Goal: Transaction & Acquisition: Purchase product/service

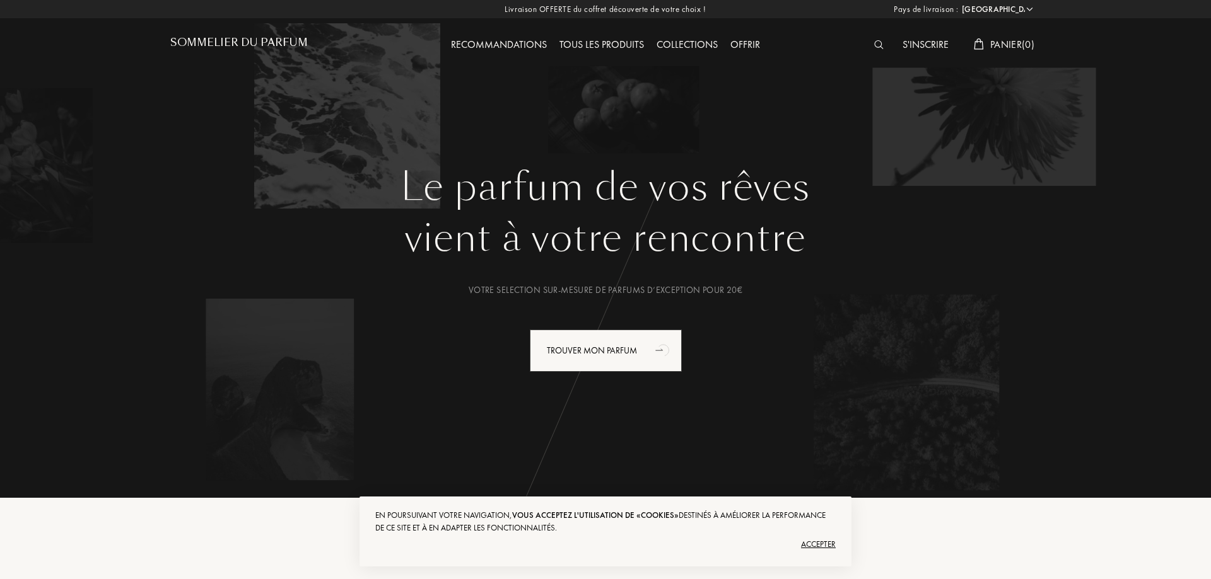
select select "FR"
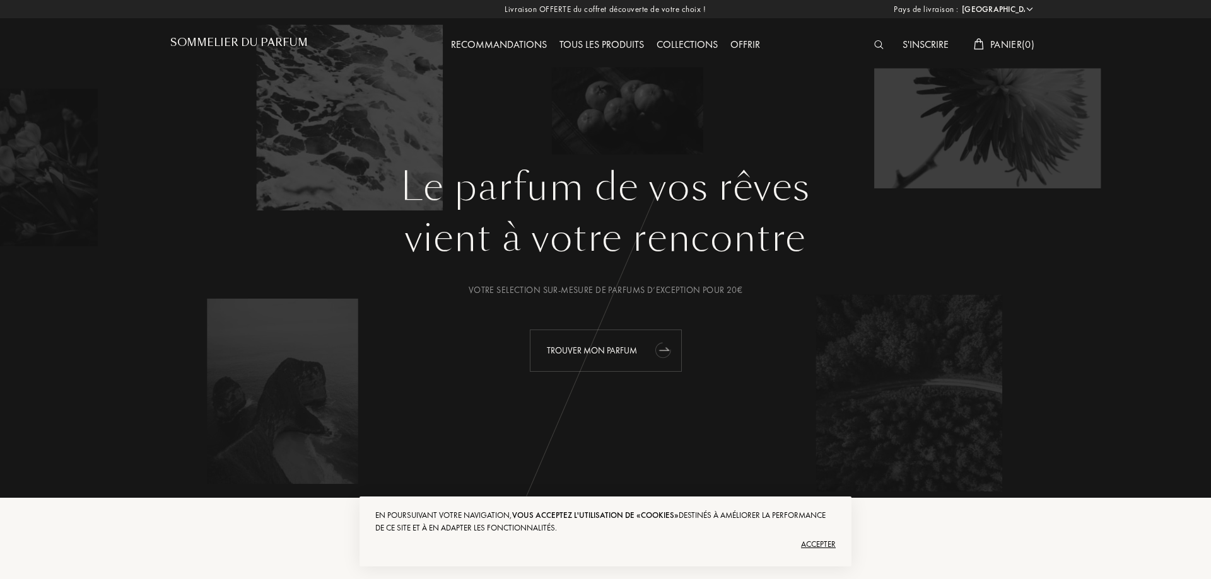
click at [577, 344] on div "Trouver mon parfum" at bounding box center [606, 351] width 152 height 42
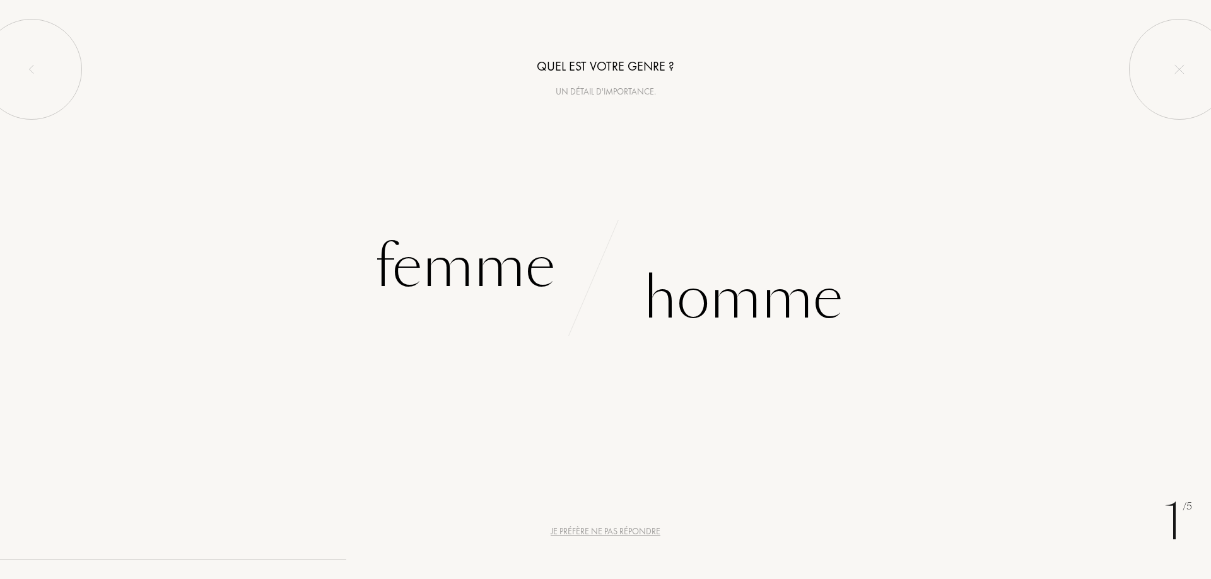
click at [569, 532] on div "Je préfère ne pas répondre" at bounding box center [605, 531] width 110 height 13
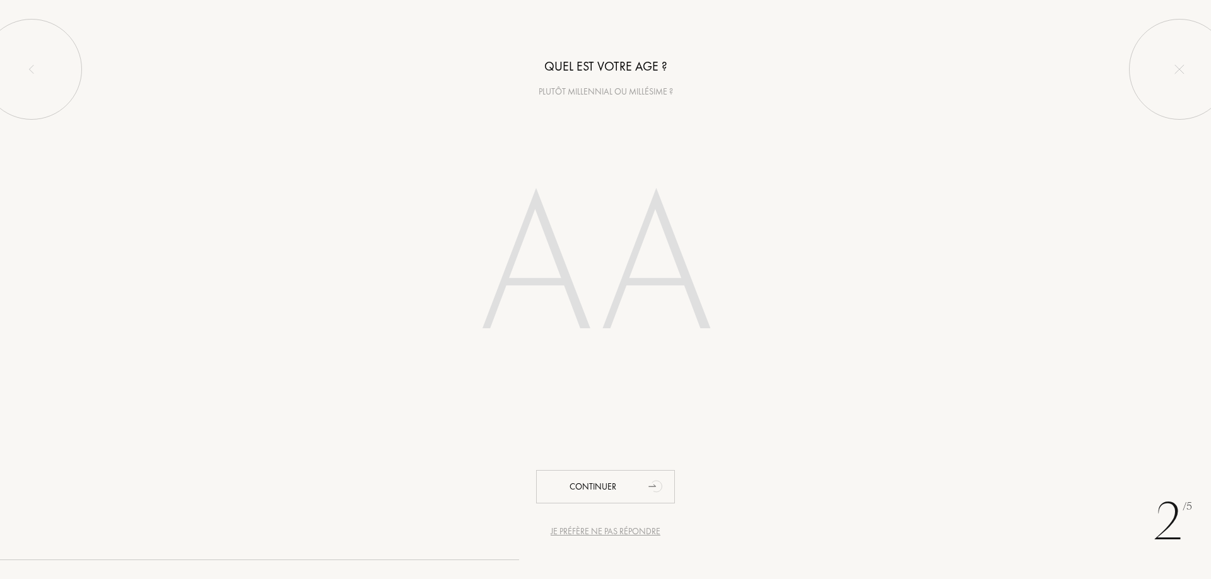
click at [569, 532] on div "Je préfère ne pas répondre" at bounding box center [605, 531] width 110 height 13
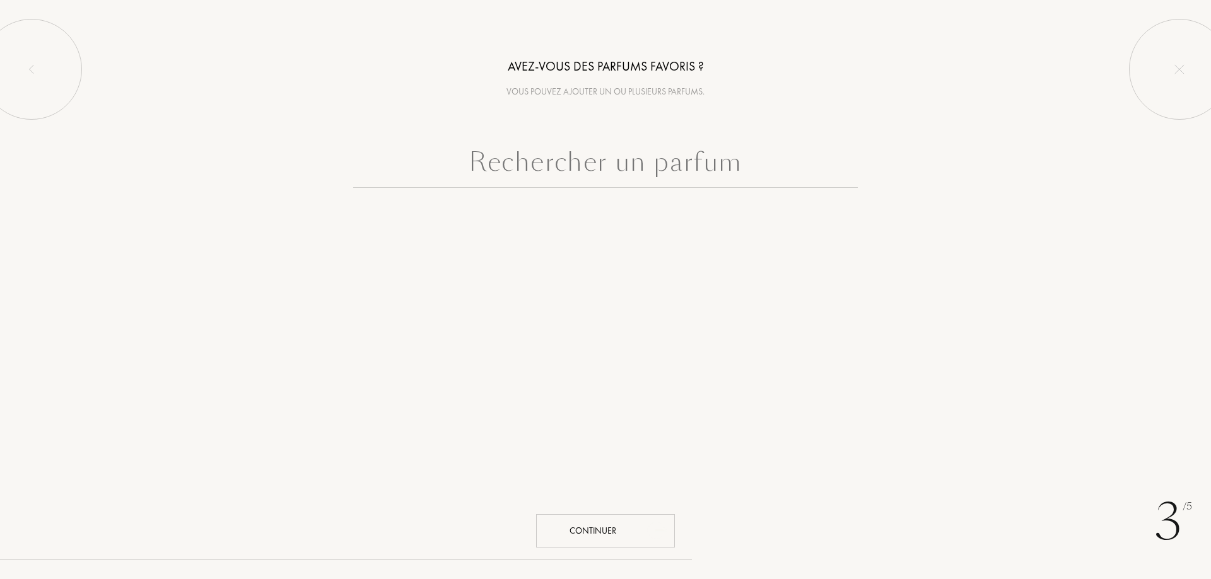
click at [569, 532] on div "Continuer" at bounding box center [605, 530] width 139 height 33
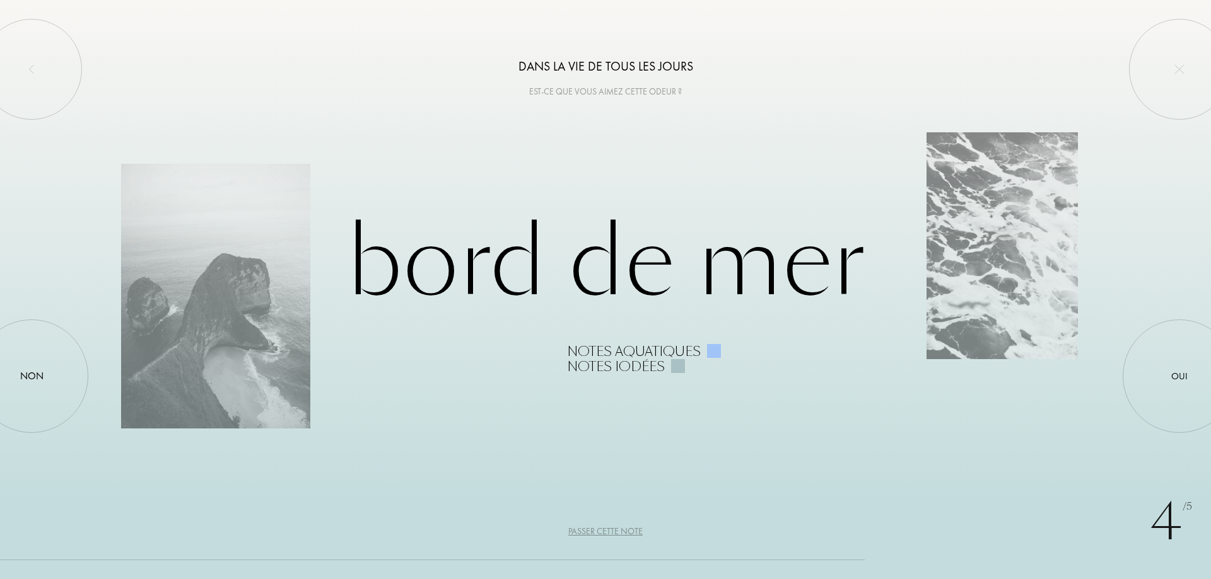
click at [605, 531] on div "Passer cette note" at bounding box center [605, 531] width 74 height 13
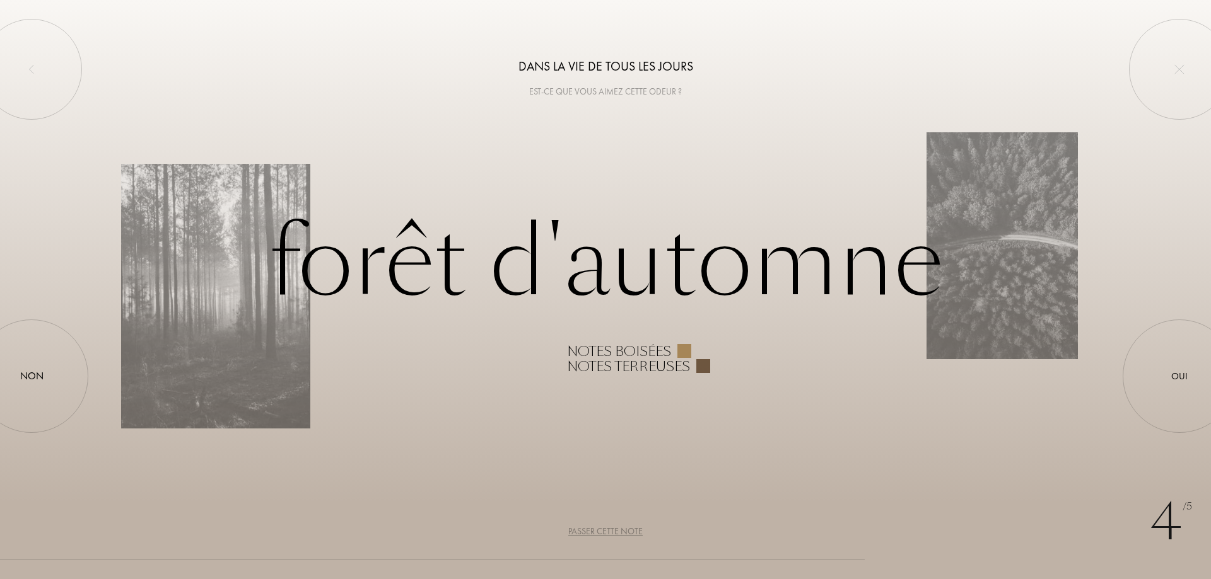
click at [605, 531] on div "Passer cette note" at bounding box center [605, 531] width 74 height 13
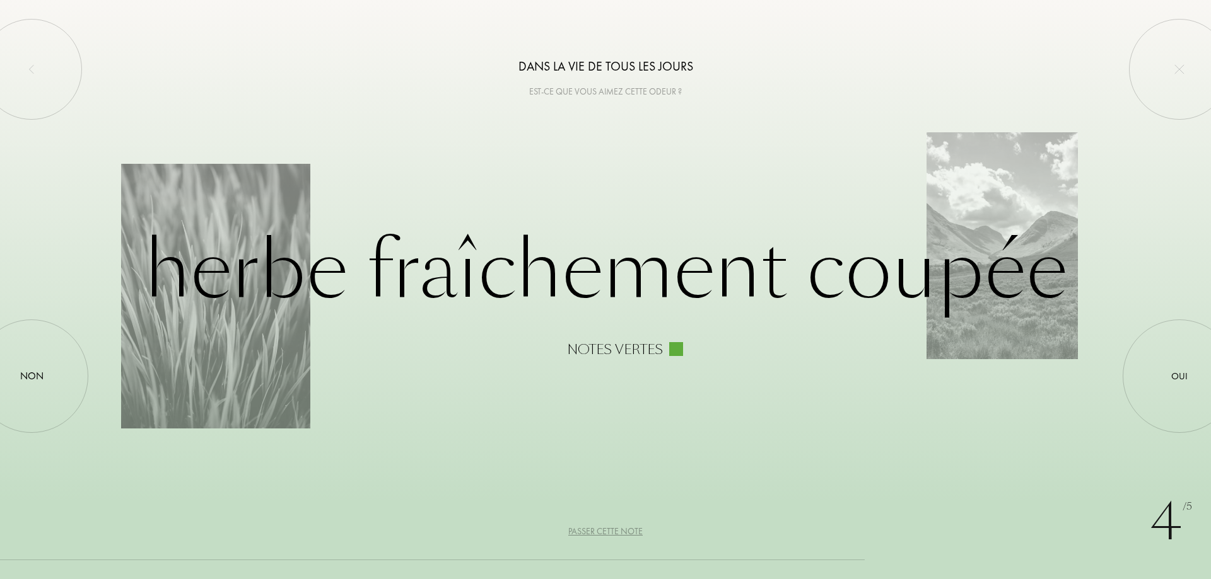
click at [605, 531] on div "Passer cette note" at bounding box center [605, 531] width 74 height 13
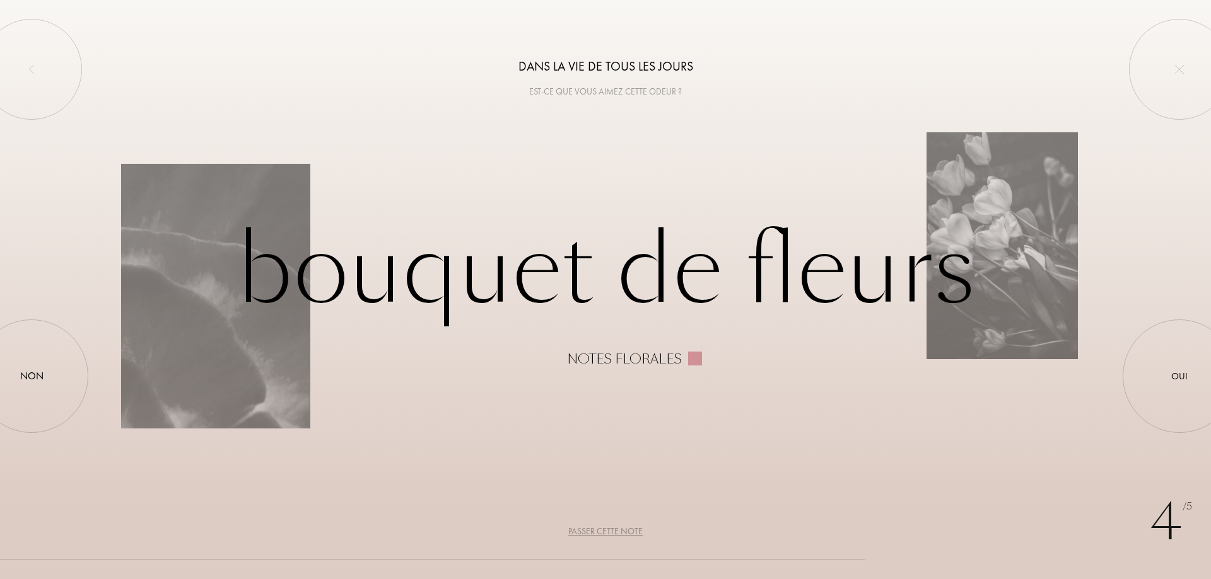
click at [605, 531] on div "Passer cette note" at bounding box center [605, 531] width 74 height 13
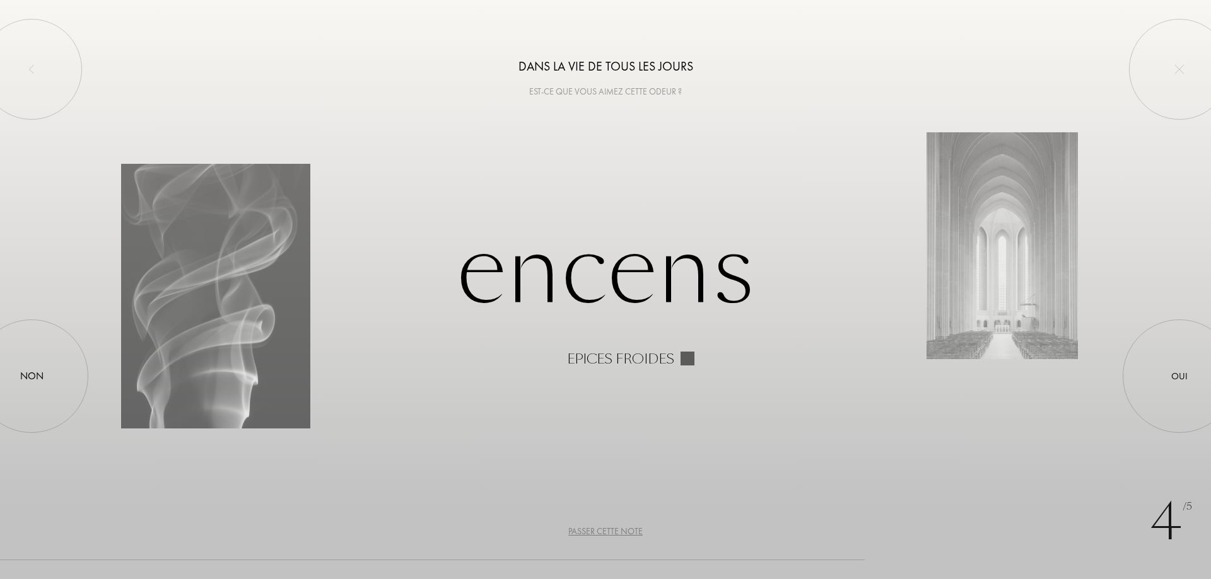
click at [605, 531] on div "Passer cette note" at bounding box center [605, 531] width 74 height 13
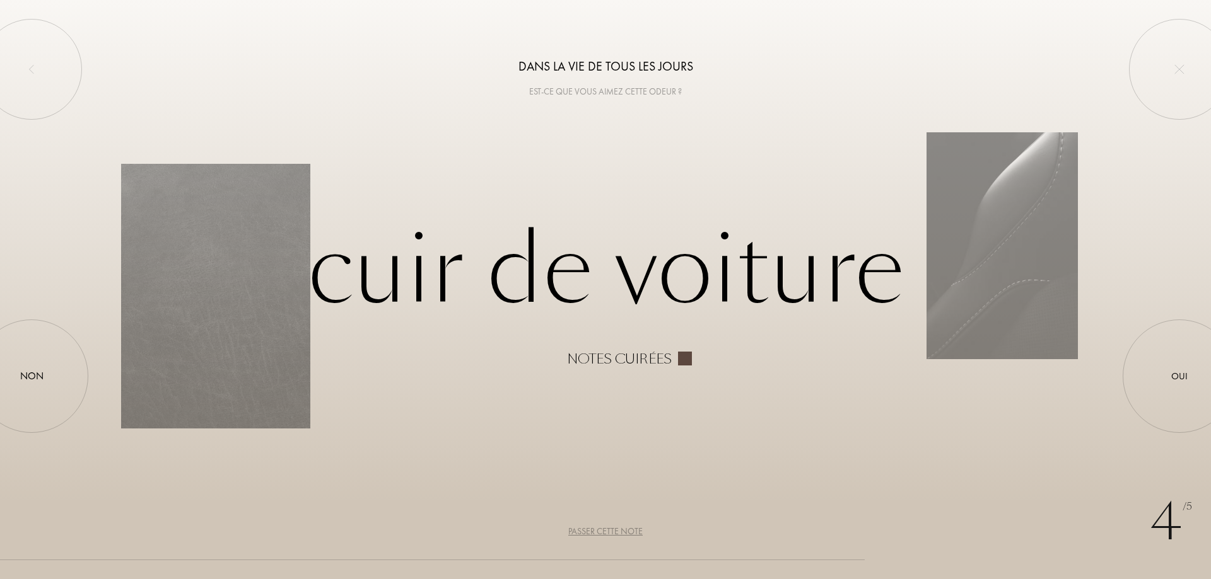
click at [605, 531] on div "Passer cette note" at bounding box center [605, 531] width 74 height 13
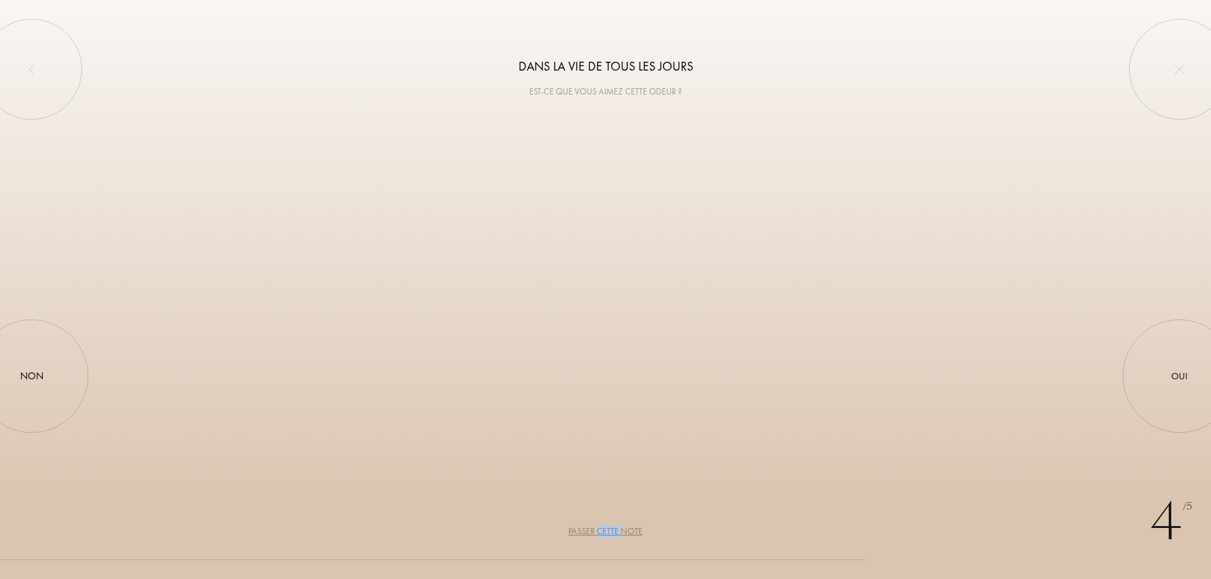
click at [605, 531] on div "Passer cette note" at bounding box center [605, 531] width 74 height 13
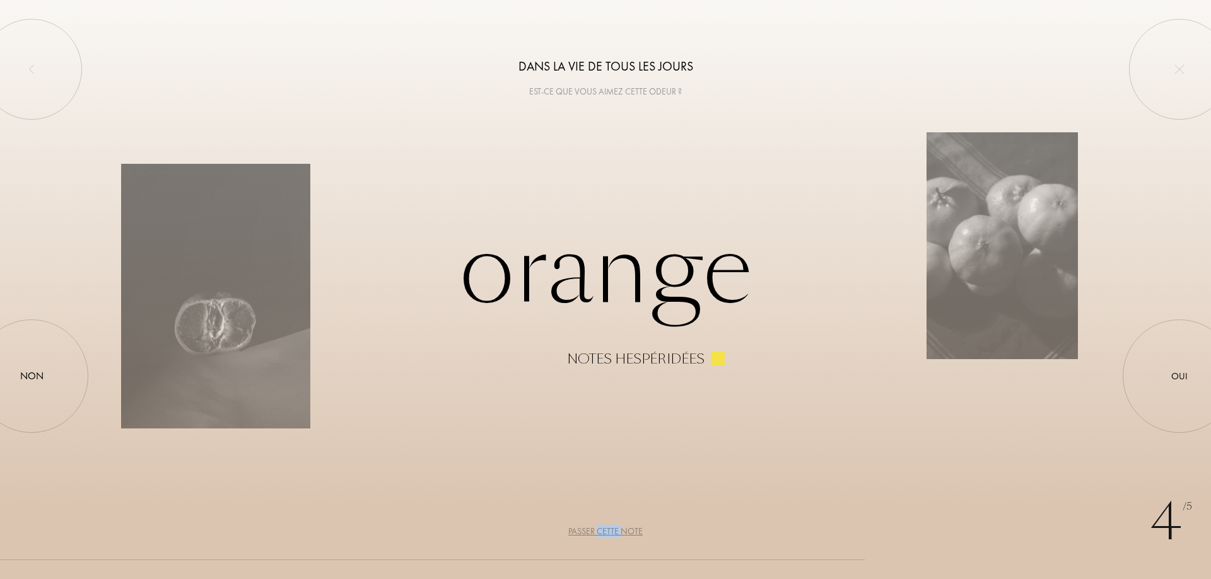
click at [605, 531] on div "Passer cette note" at bounding box center [605, 531] width 74 height 13
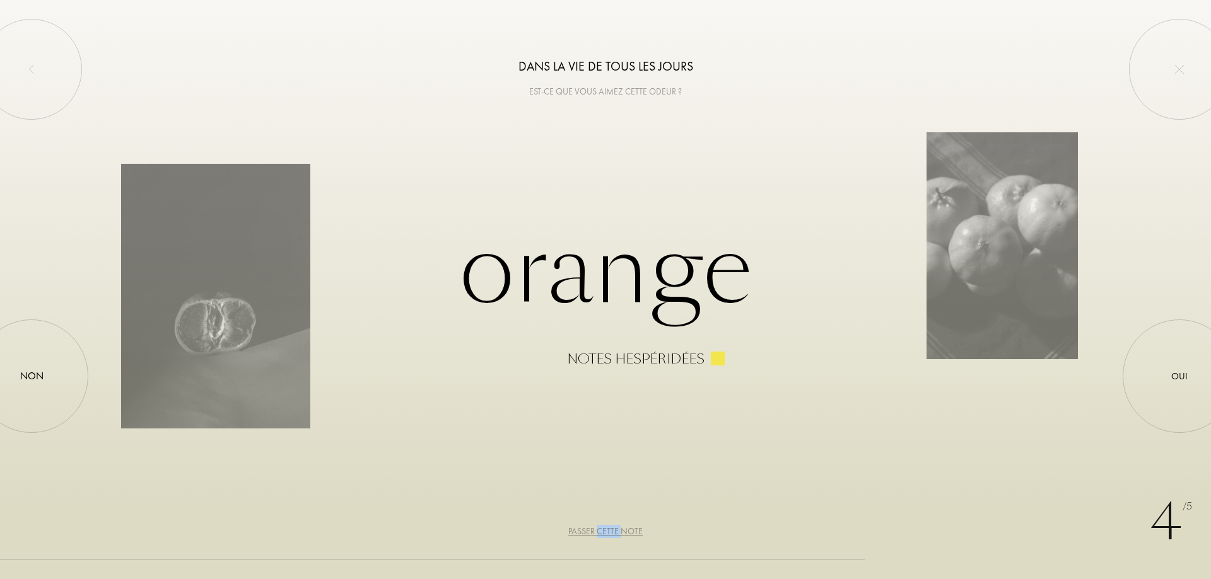
click at [605, 531] on div "Passer cette note" at bounding box center [605, 531] width 74 height 13
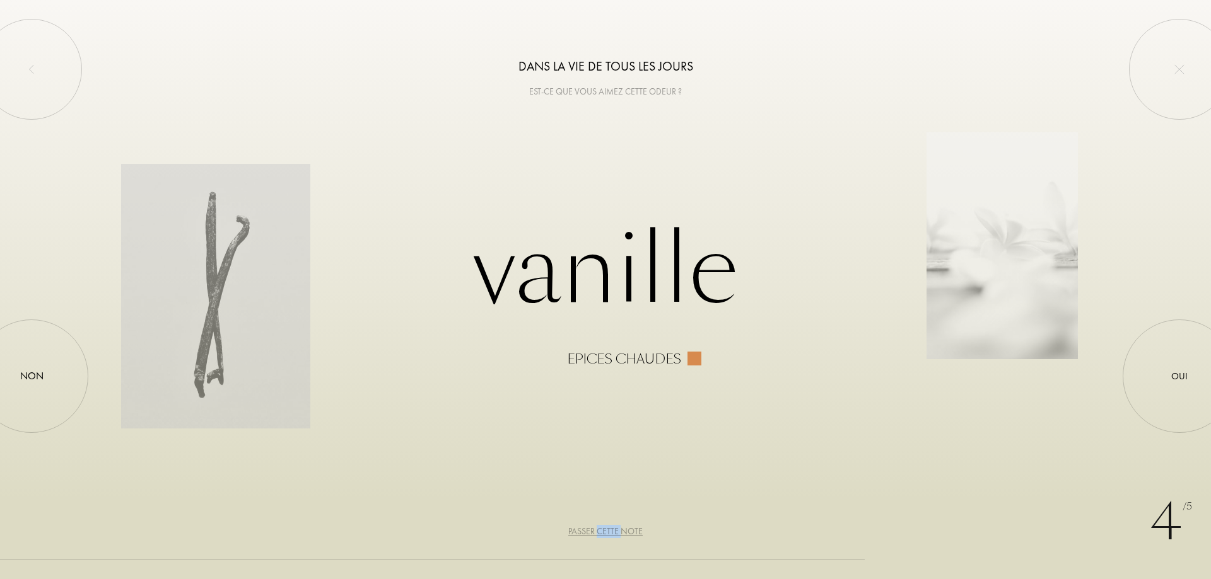
click at [605, 531] on div "Passer cette note" at bounding box center [605, 531] width 74 height 13
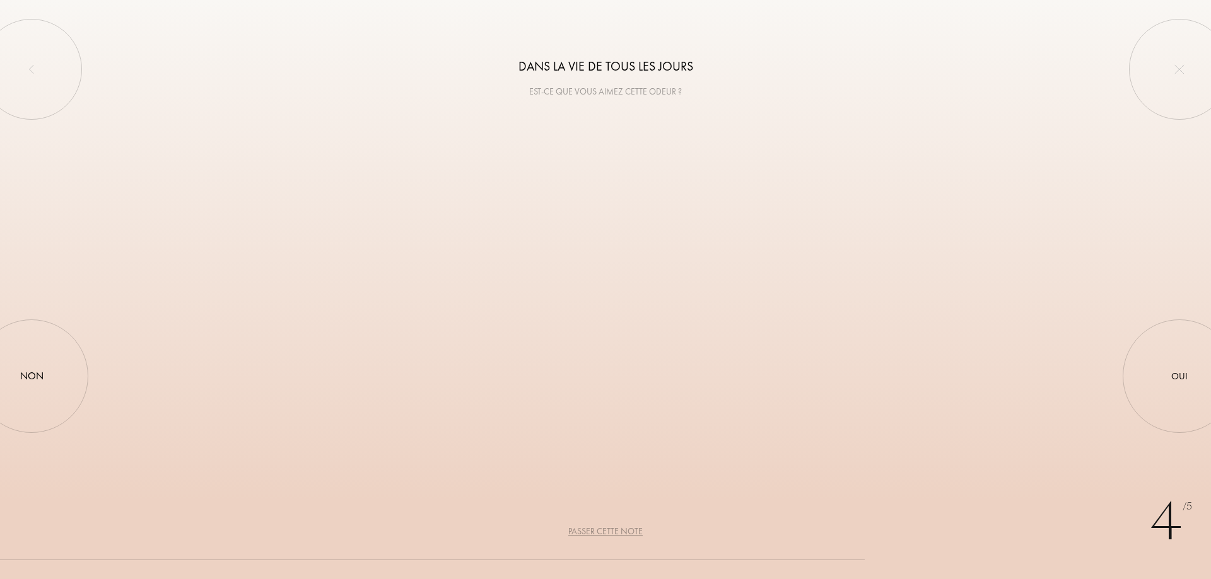
click at [605, 531] on div "Passer cette note" at bounding box center [605, 531] width 74 height 13
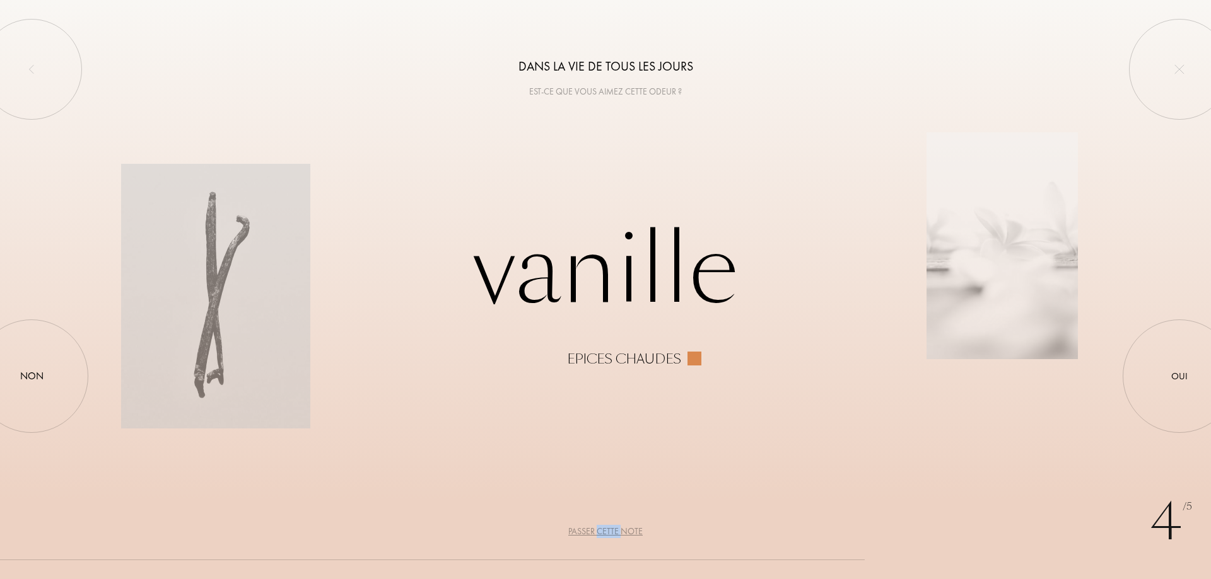
click at [605, 531] on div "Passer cette note" at bounding box center [605, 531] width 74 height 13
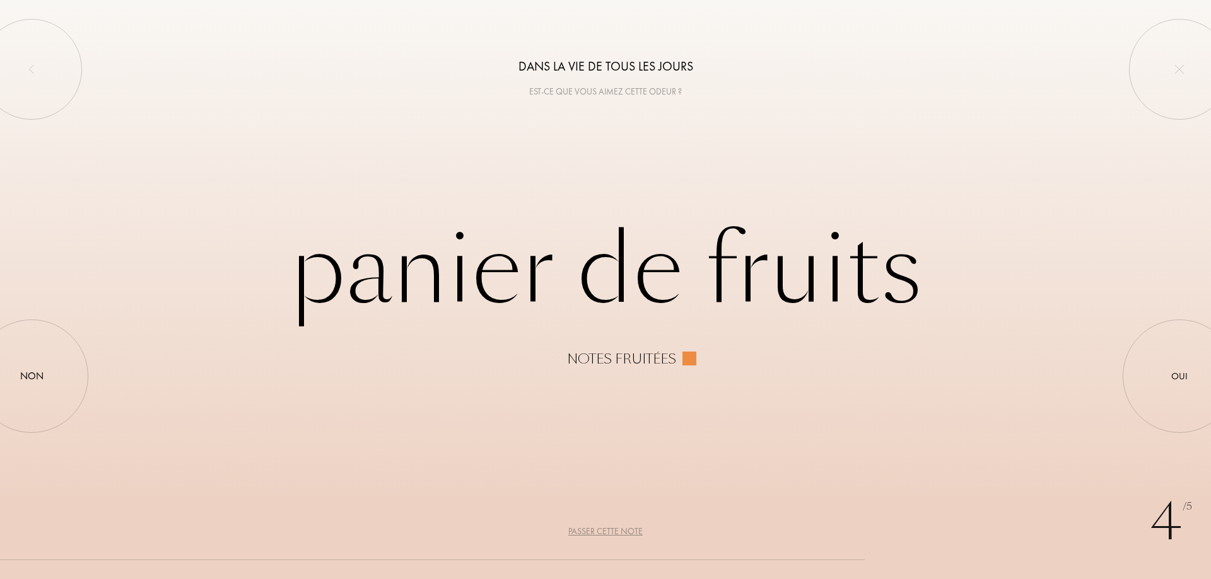
click at [605, 531] on div "Passer cette note" at bounding box center [605, 531] width 74 height 13
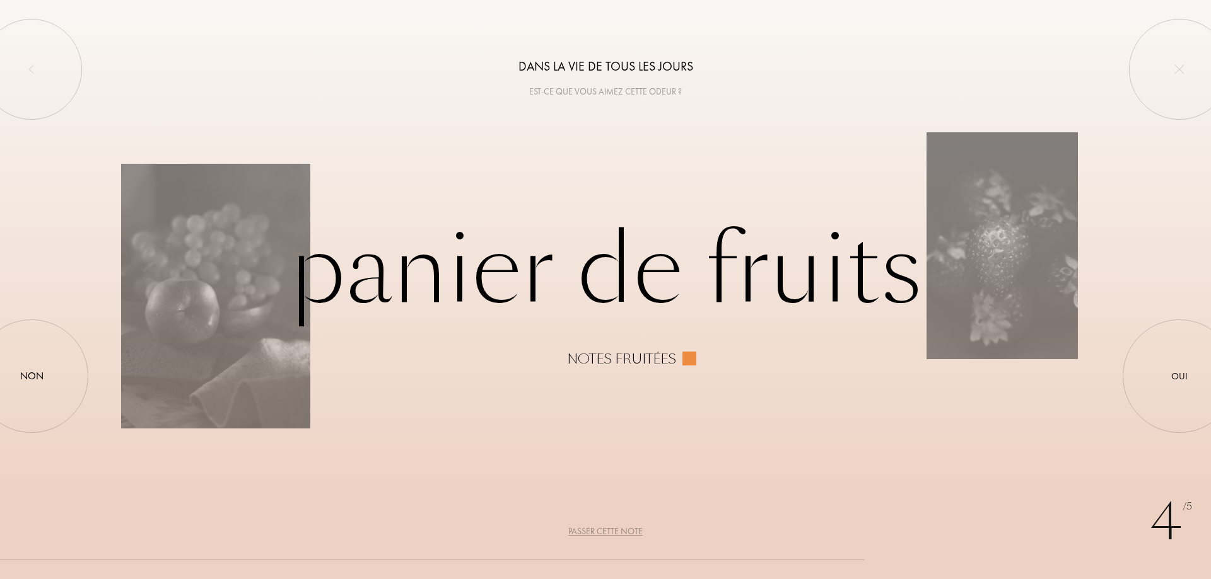
click at [605, 531] on div "Passer cette note" at bounding box center [605, 531] width 74 height 13
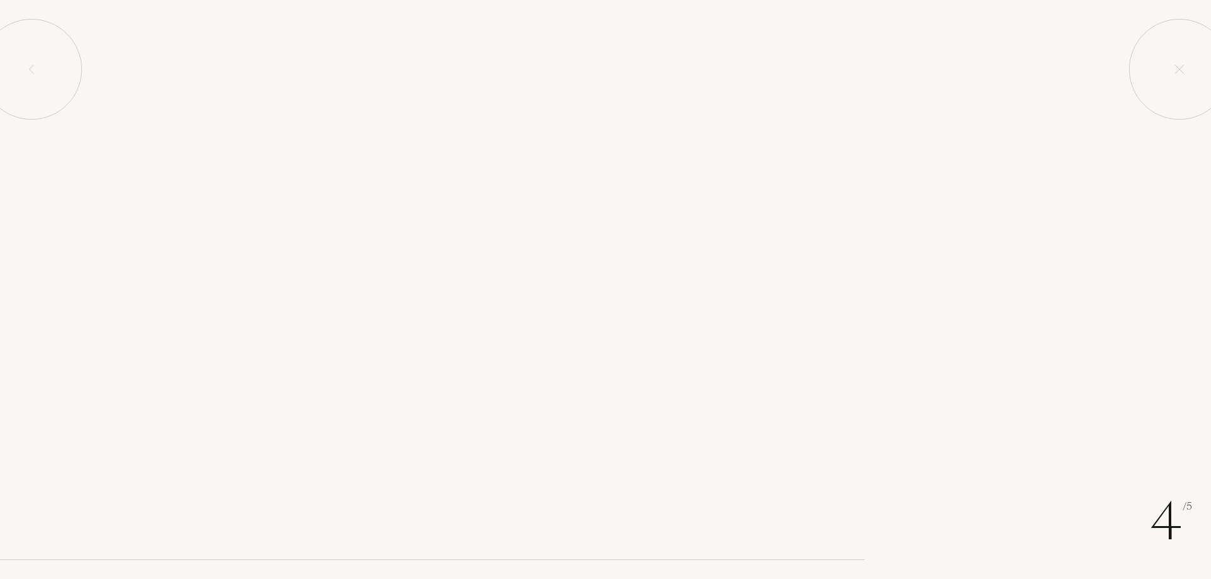
click at [605, 531] on div "Passer cette note" at bounding box center [605, 531] width 74 height 13
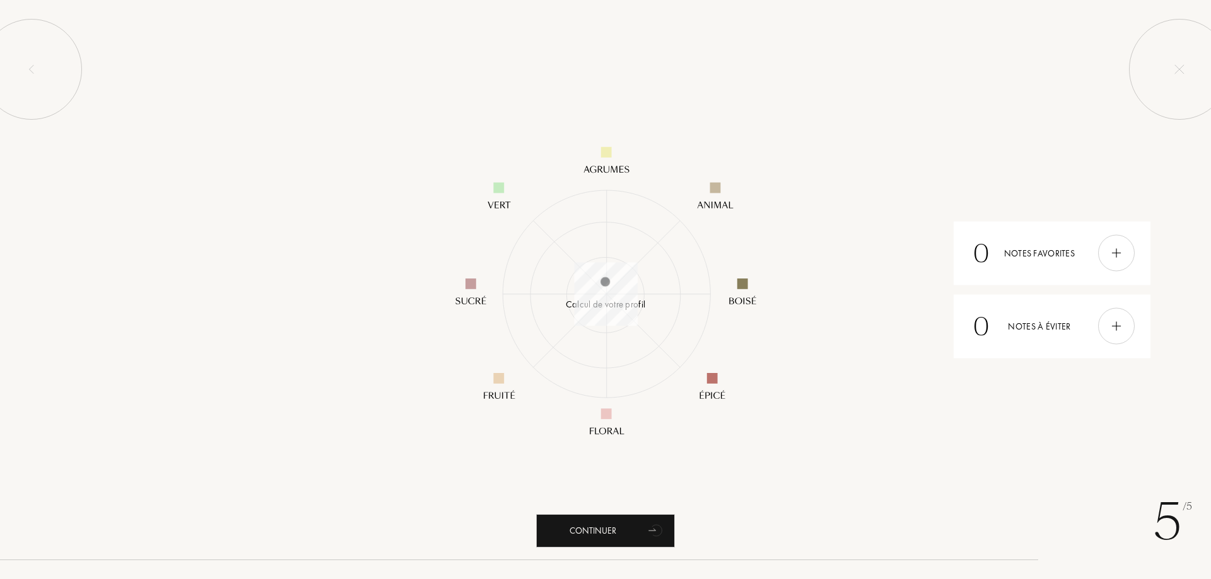
click at [605, 531] on div "Continuer" at bounding box center [605, 530] width 139 height 33
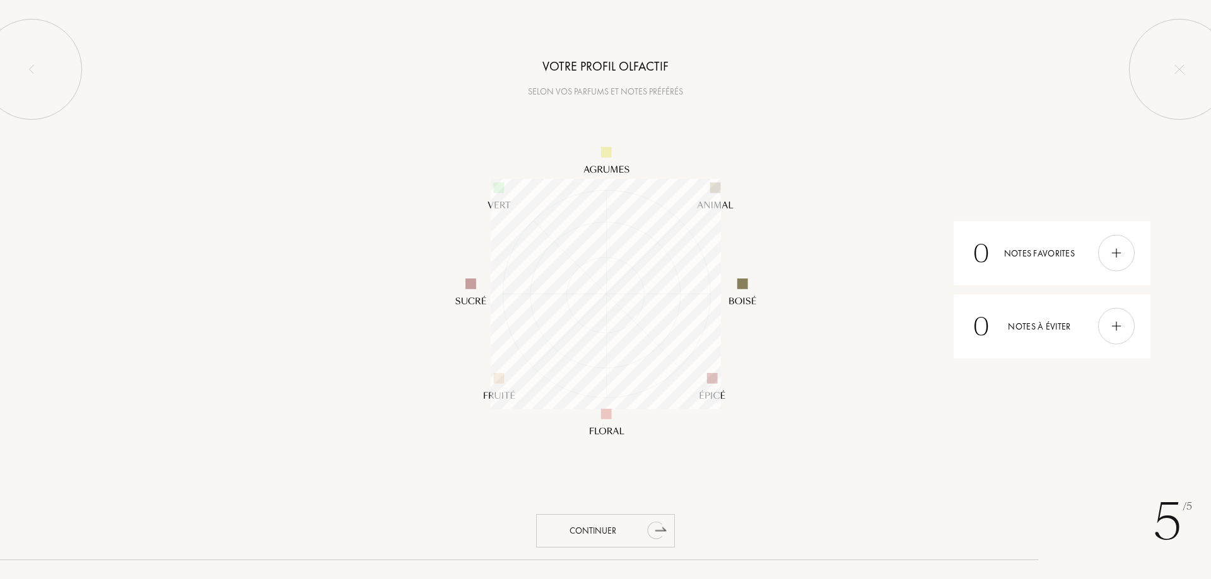
click at [615, 533] on div "Continuer" at bounding box center [605, 530] width 139 height 33
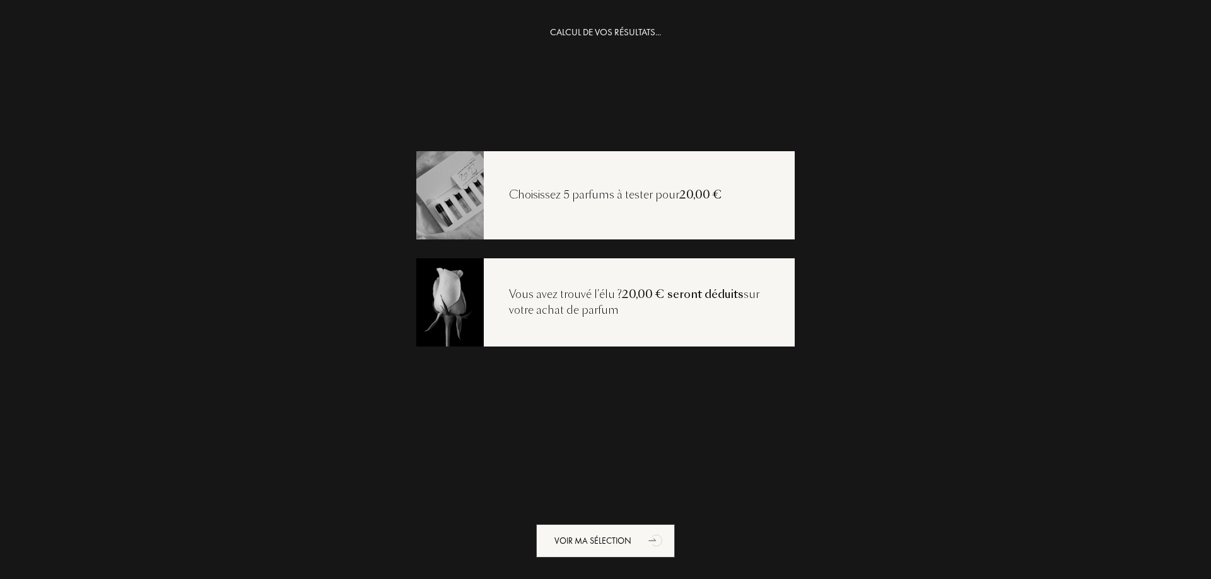
click at [594, 195] on div "Choisissez 5 parfums à tester pour 20,00 €" at bounding box center [616, 195] width 264 height 16
click at [606, 306] on div "Vous avez trouvé l'élu ? 20,00 € seront déduits sur votre achat de parfum" at bounding box center [639, 303] width 311 height 32
click at [651, 300] on span "20,00 € seront déduits" at bounding box center [683, 294] width 122 height 15
click at [673, 299] on span "20,00 € seront déduits" at bounding box center [683, 294] width 122 height 15
click at [602, 169] on div "Choisissez 5 parfums à tester pour 20,00 €" at bounding box center [605, 195] width 378 height 88
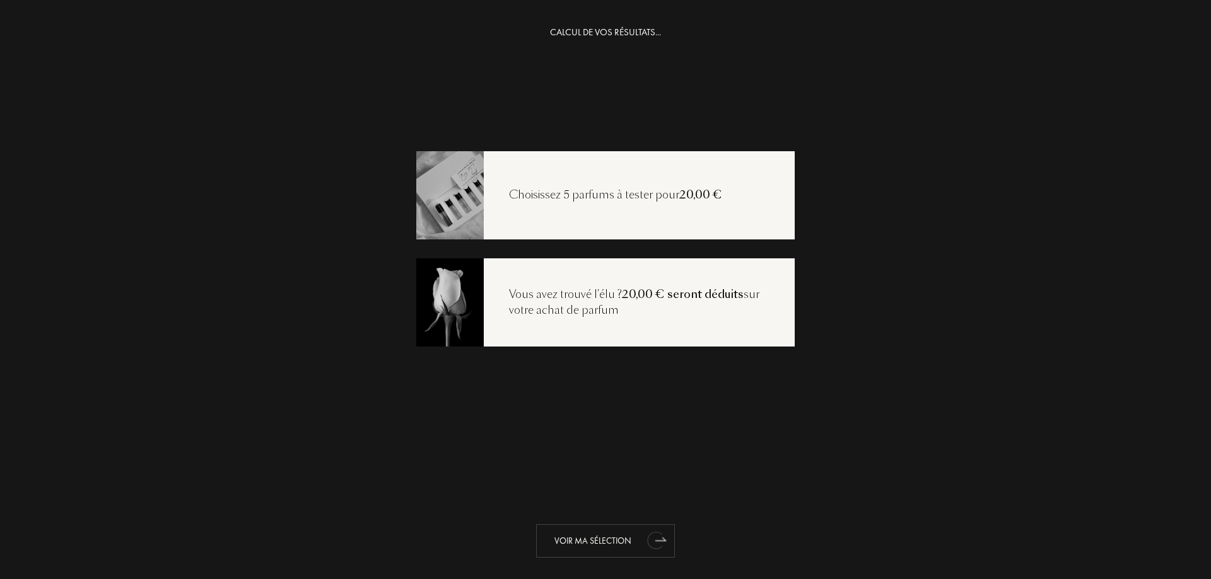
click at [578, 543] on div "Voir ma sélection" at bounding box center [605, 541] width 139 height 33
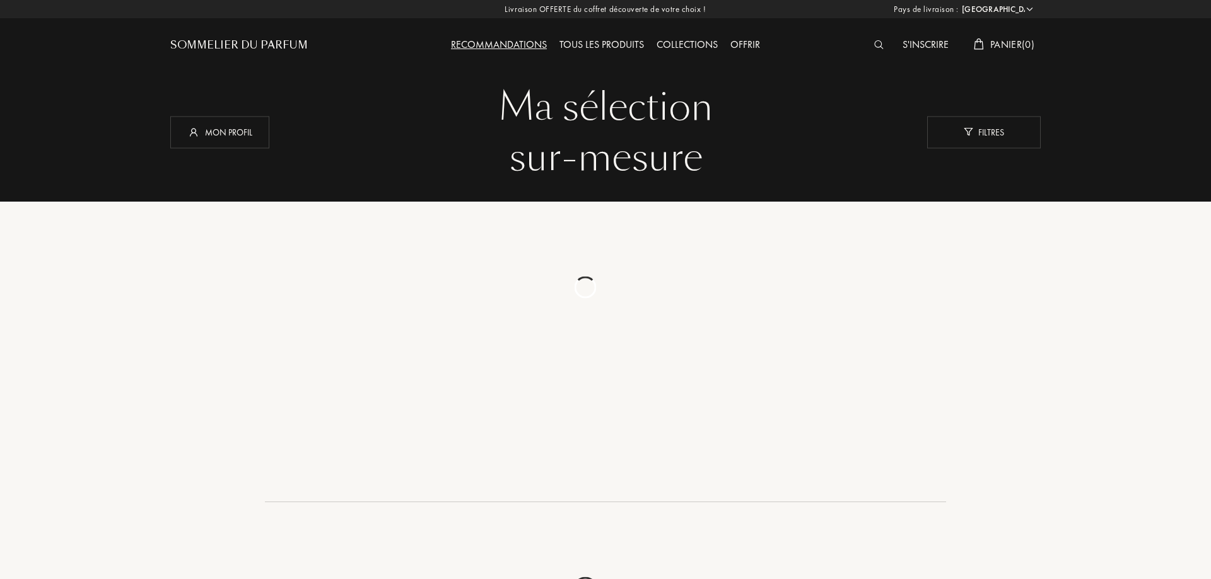
select select "FR"
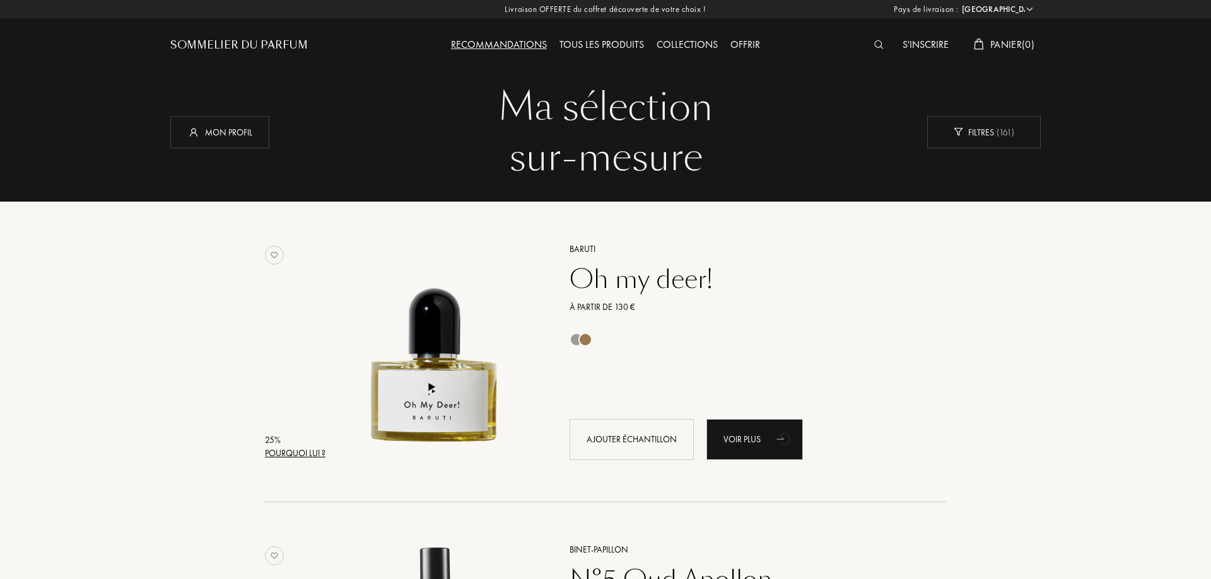
click at [245, 41] on div "Sommelier du Parfum" at bounding box center [238, 45] width 137 height 15
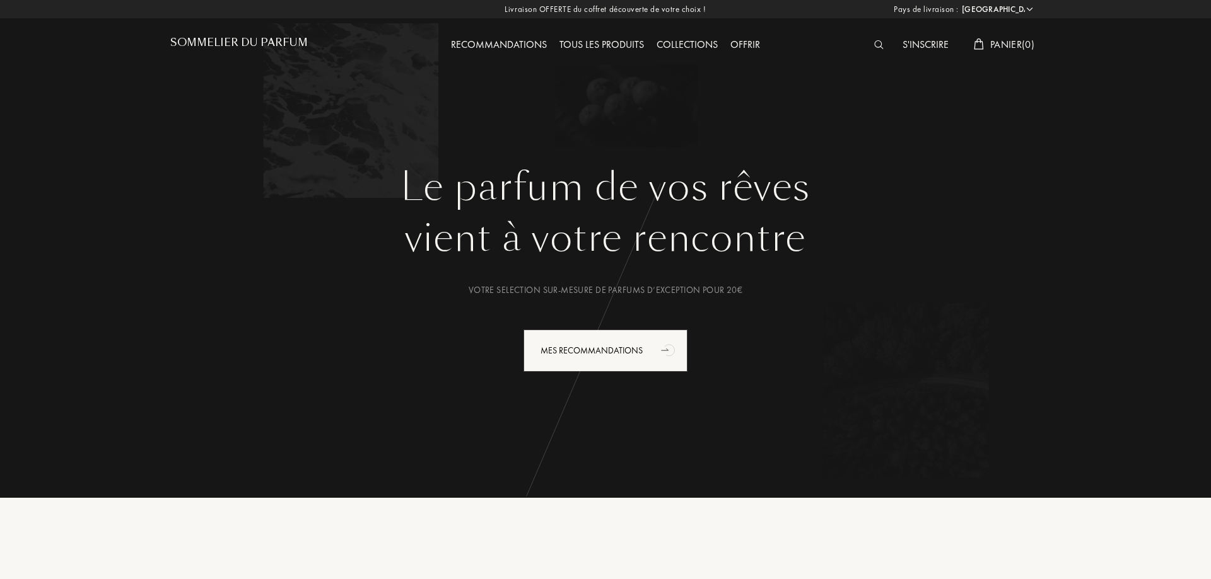
select select "FR"
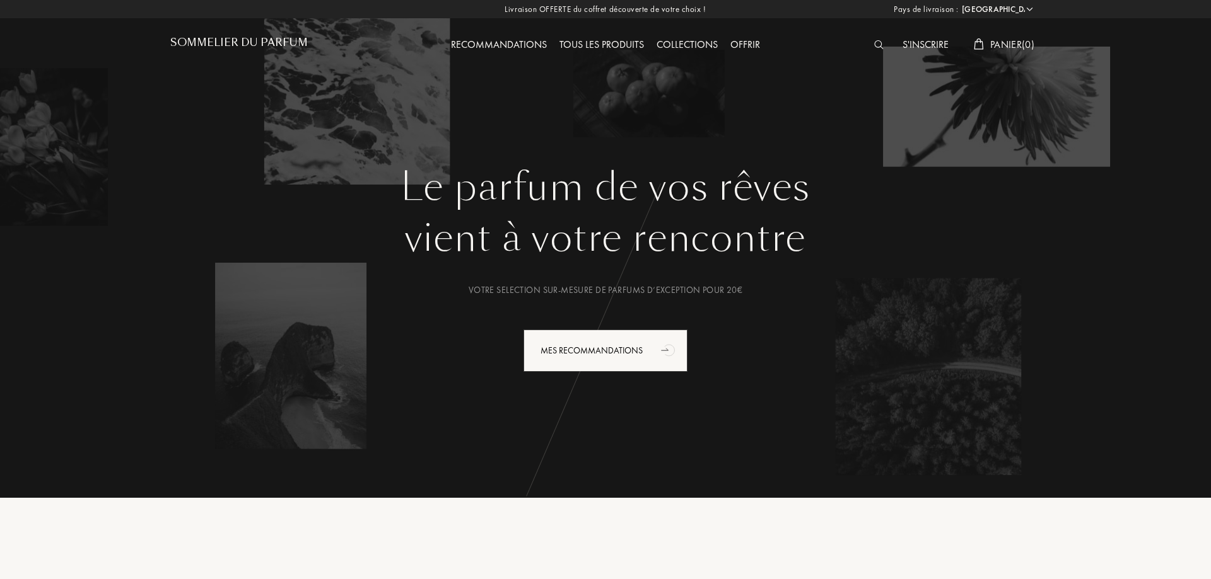
click at [874, 45] on img at bounding box center [878, 44] width 9 height 9
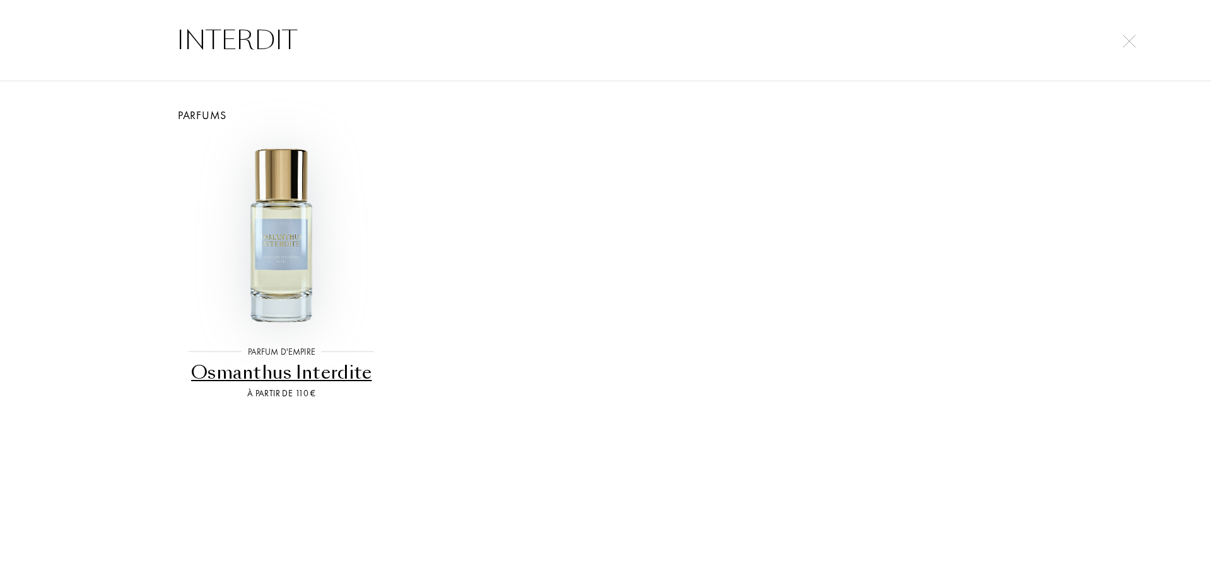
type input "INTERDIT"
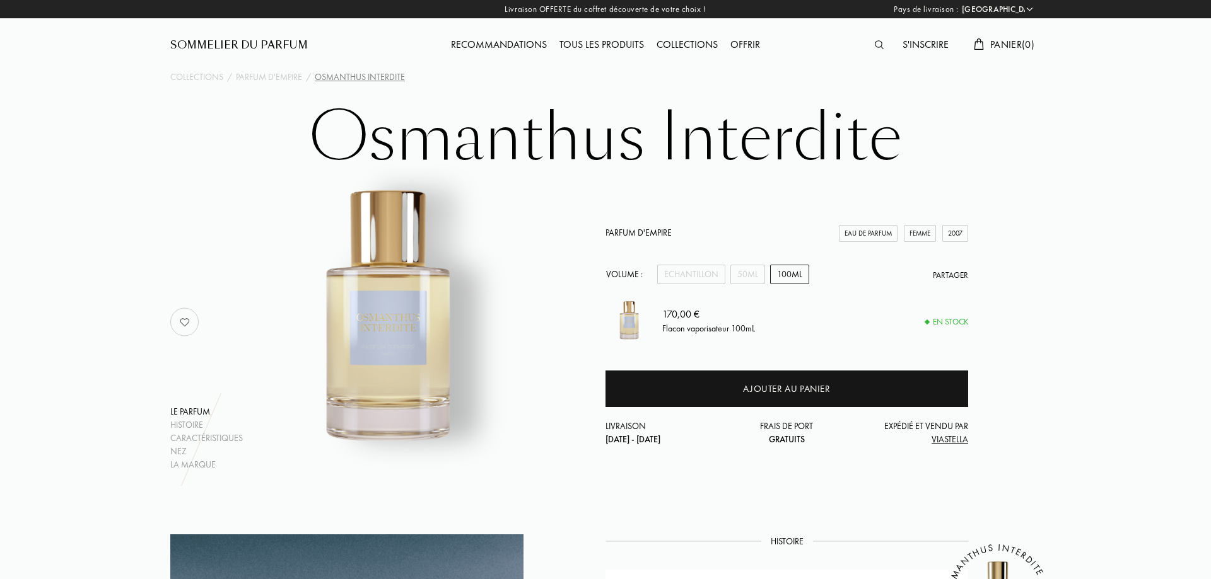
select select "FR"
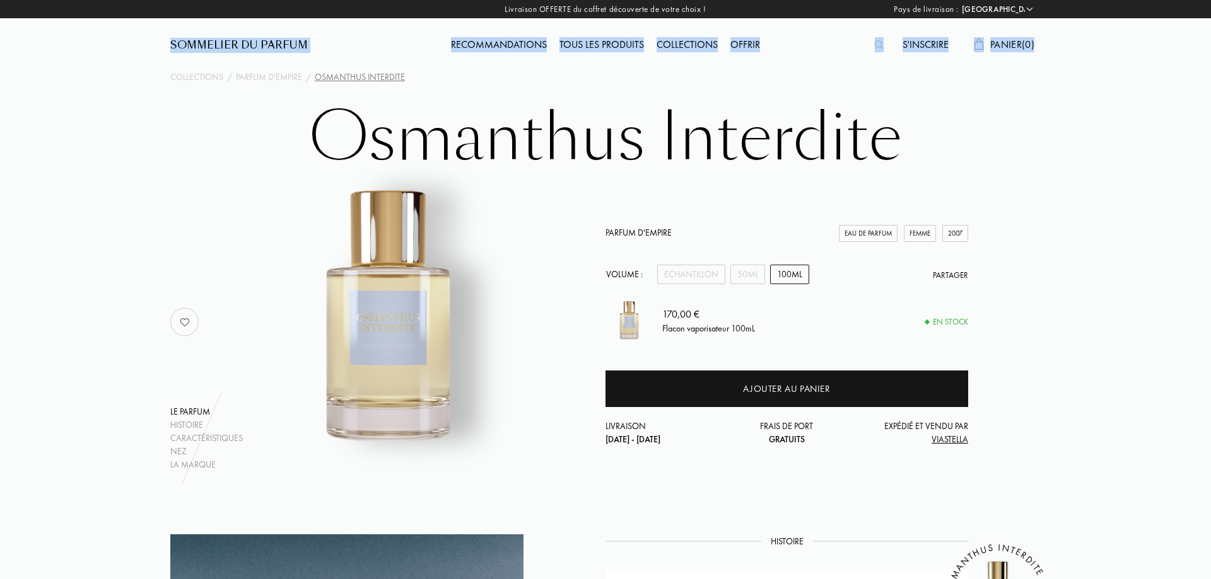
drag, startPoint x: 250, startPoint y: 66, endPoint x: 422, endPoint y: 33, distance: 175.2
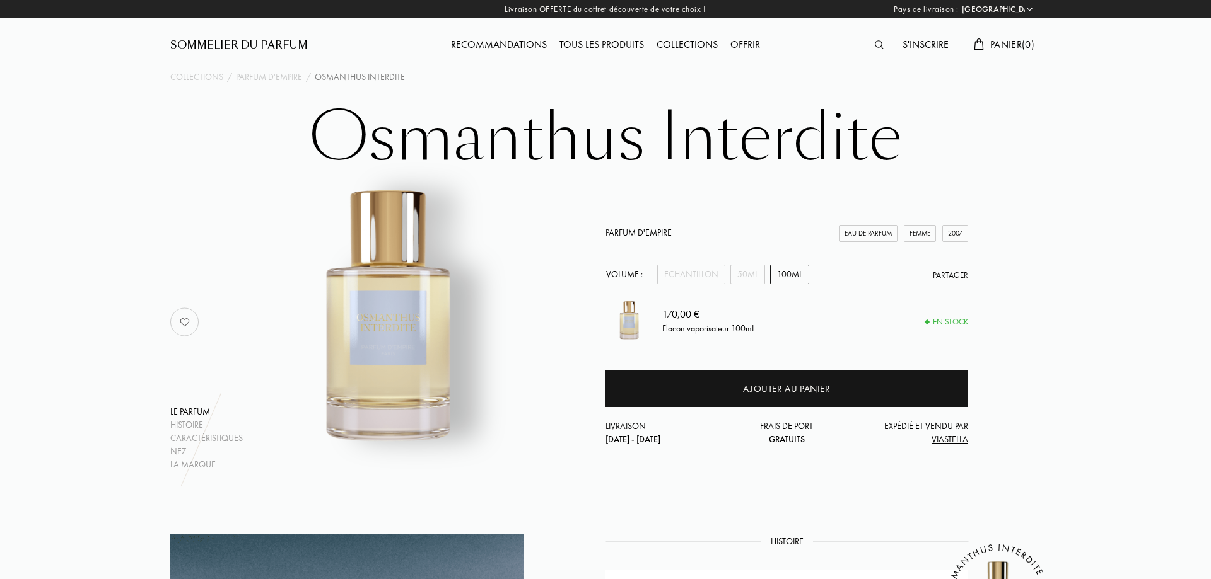
click at [378, 48] on div "Sommelier du Parfum" at bounding box center [279, 34] width 218 height 69
click at [259, 42] on div "Sommelier du Parfum" at bounding box center [238, 45] width 137 height 15
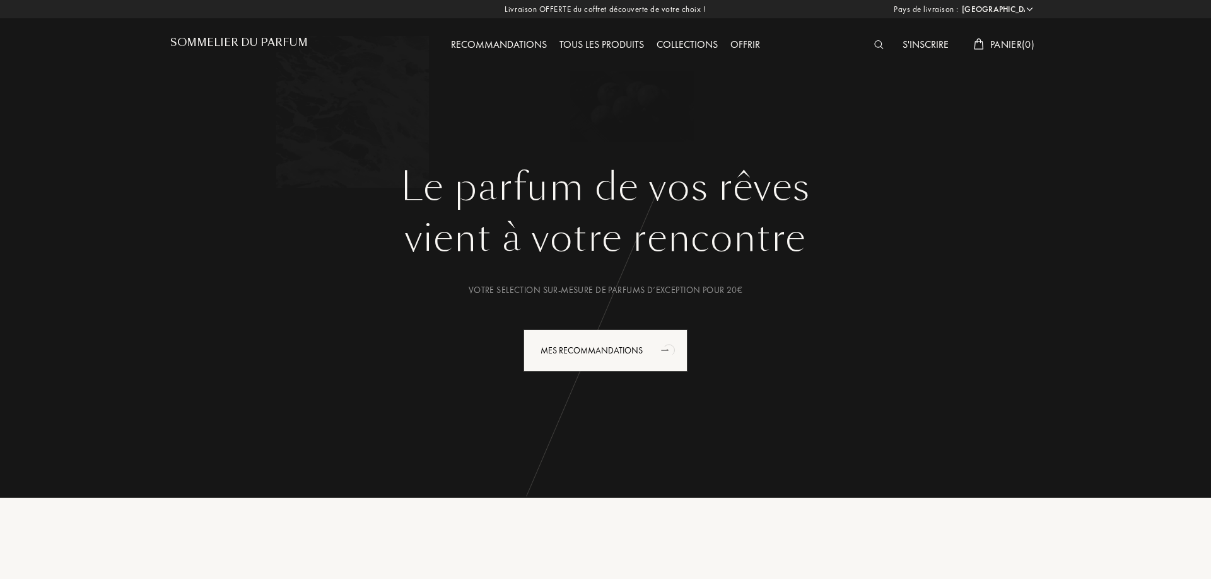
select select "FR"
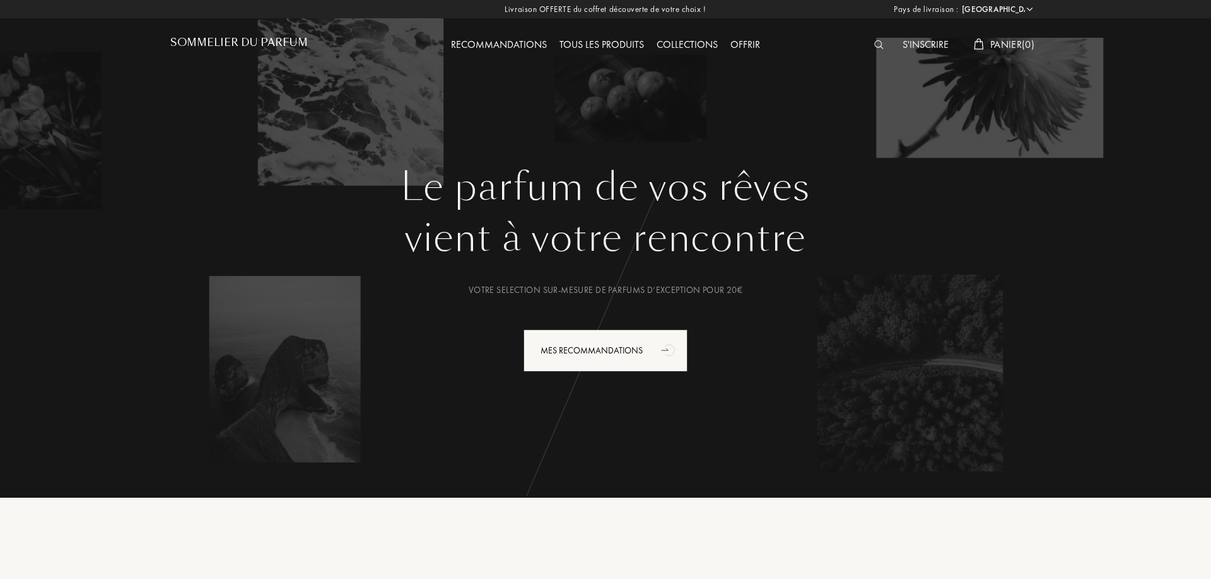
click at [579, 45] on div "Tous les produits" at bounding box center [601, 45] width 97 height 16
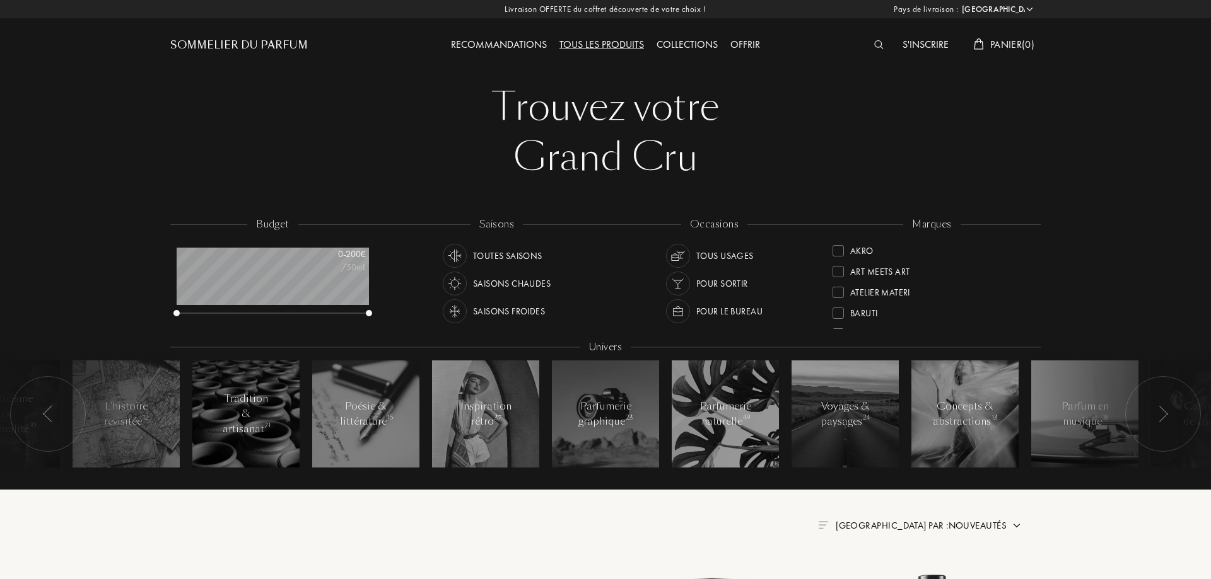
select select "FR"
click at [697, 45] on div "Collections" at bounding box center [687, 45] width 74 height 16
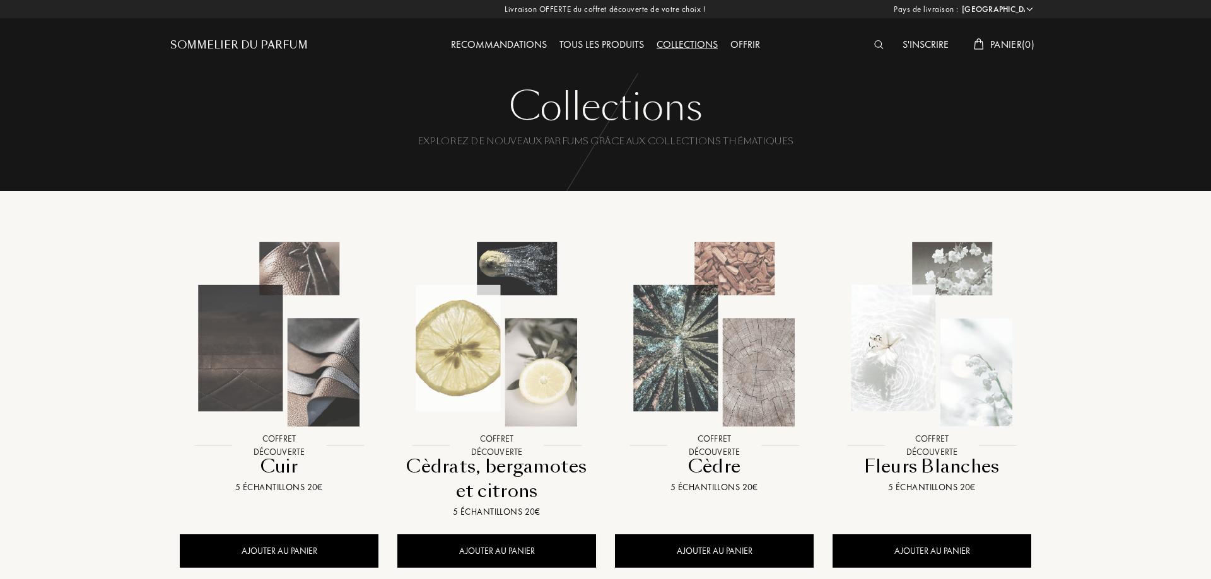
select select "FR"
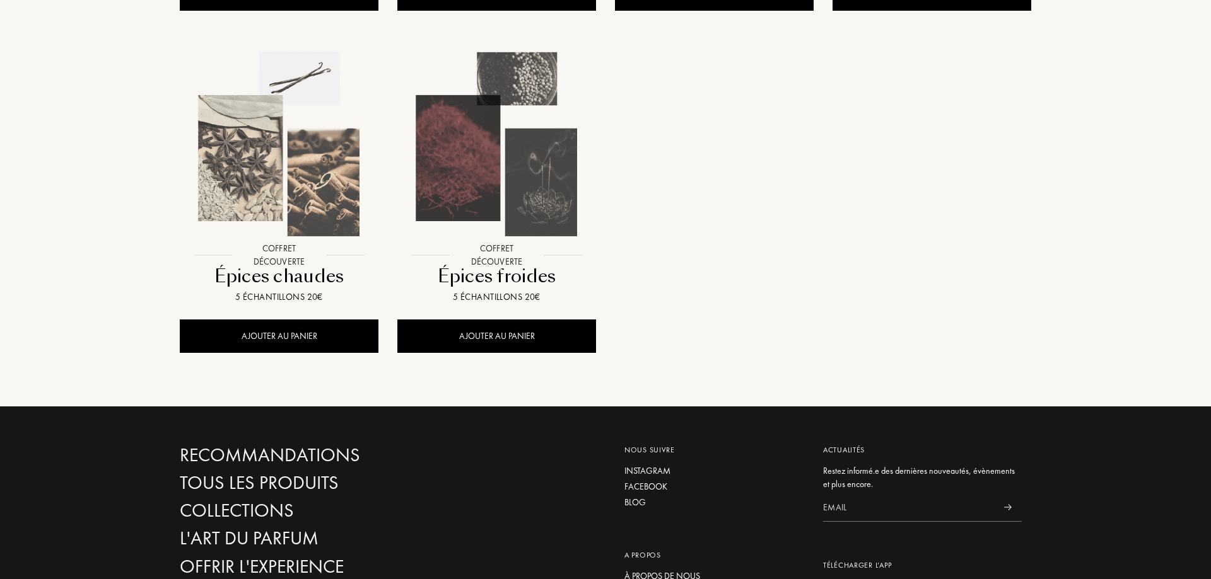
scroll to position [1286, 0]
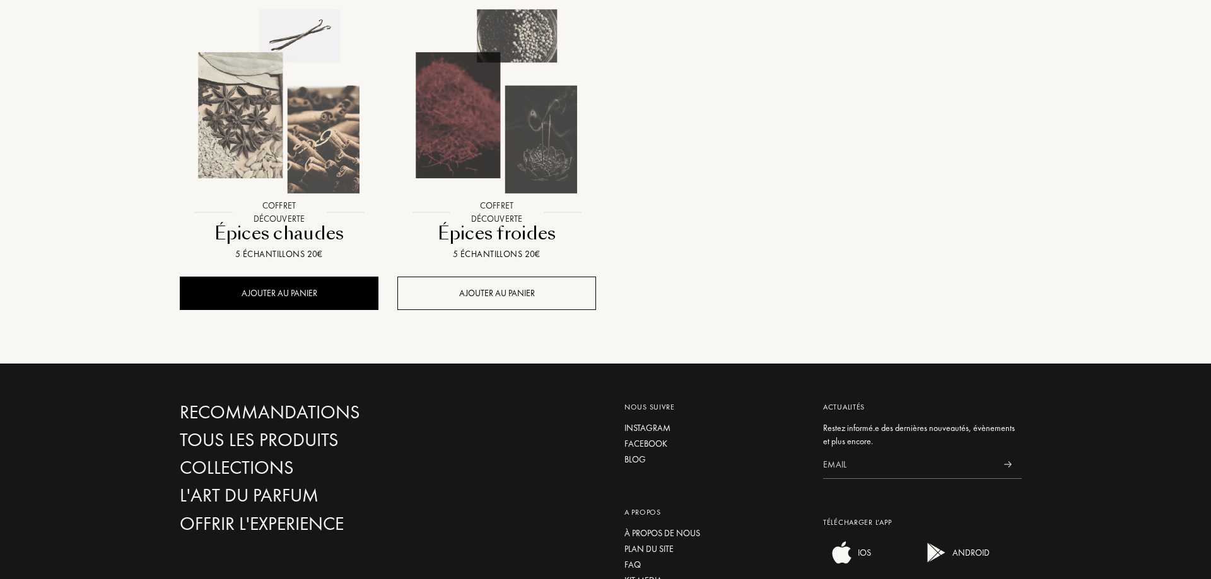
click at [481, 293] on div "AJOUTER AU PANIER" at bounding box center [496, 293] width 199 height 33
